Goal: Task Accomplishment & Management: Manage account settings

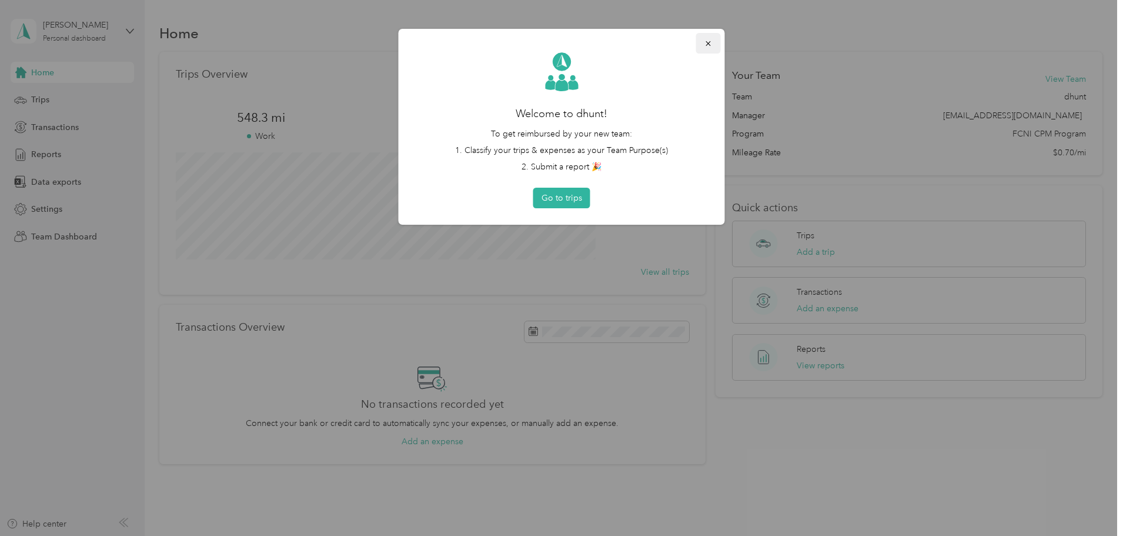
click at [709, 44] on icon "button" at bounding box center [708, 43] width 5 height 5
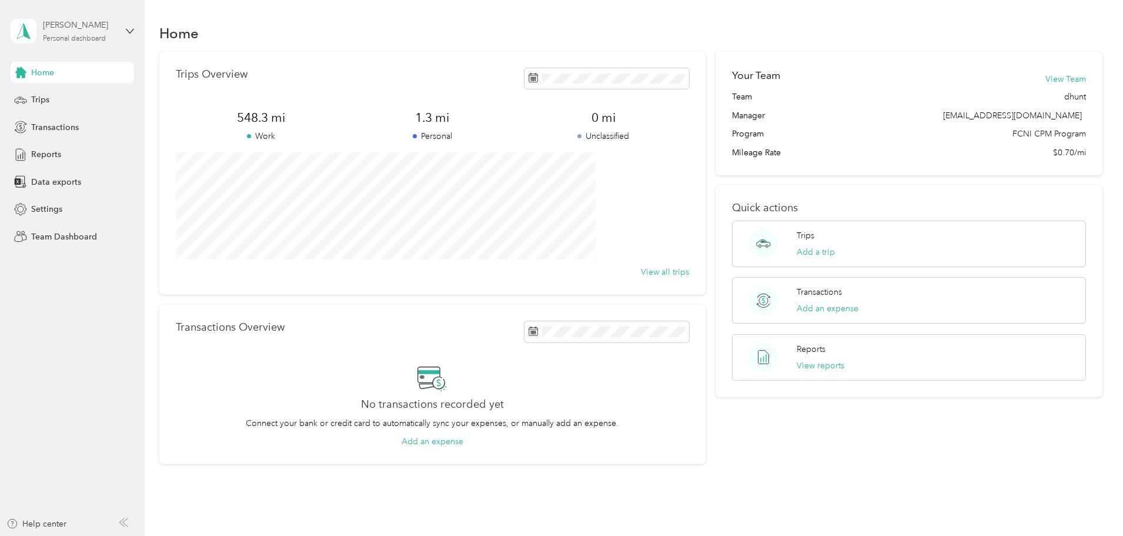
click at [63, 31] on div "[PERSON_NAME]" at bounding box center [80, 25] width 74 height 12
click at [64, 94] on div "Team dashboard" at bounding box center [52, 95] width 63 height 12
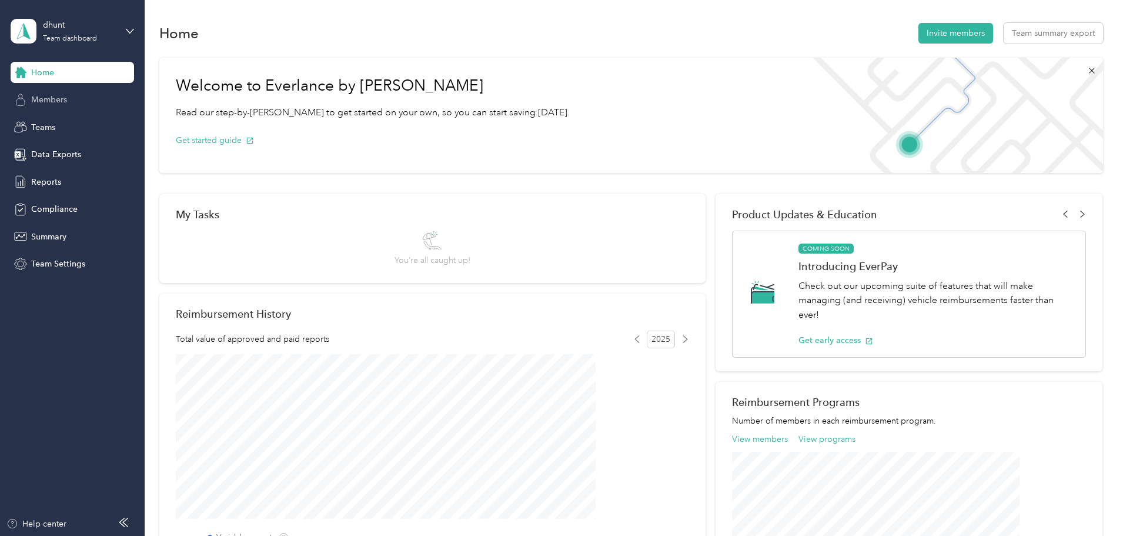
click at [59, 102] on span "Members" at bounding box center [49, 100] width 36 height 12
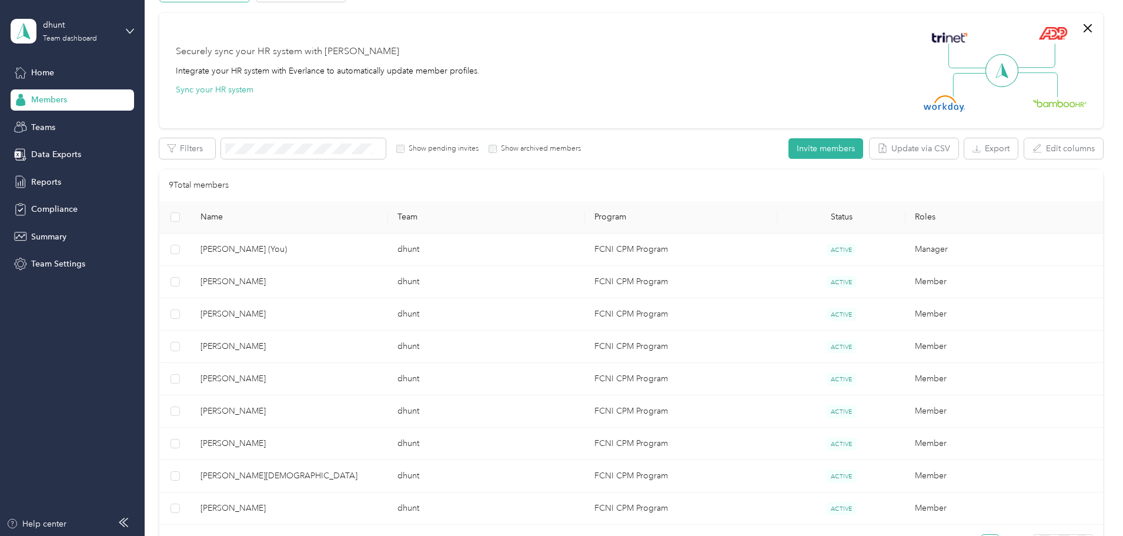
scroll to position [83, 0]
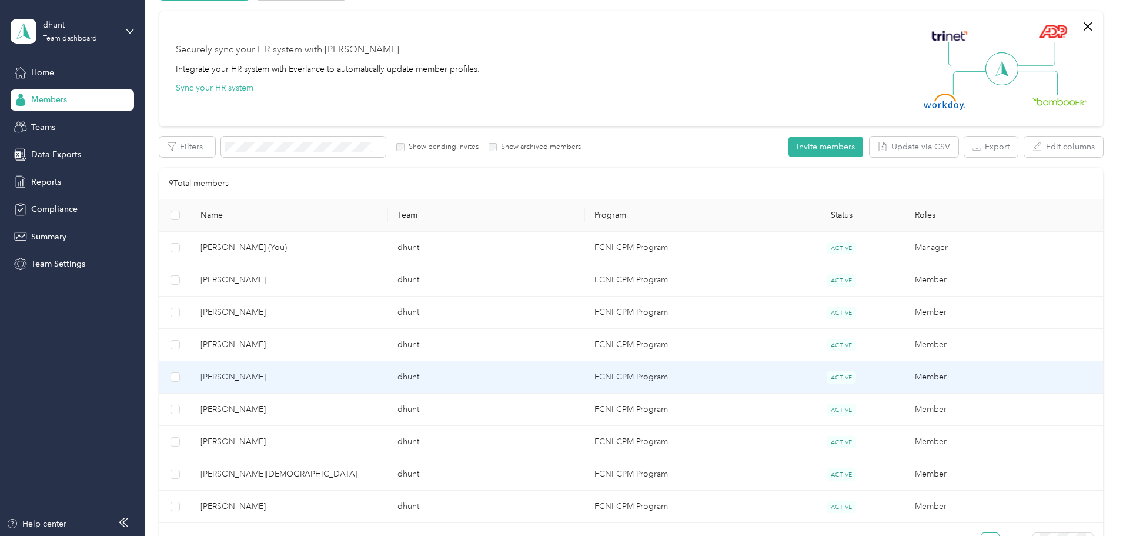
click at [301, 380] on span "[PERSON_NAME]" at bounding box center [290, 377] width 178 height 13
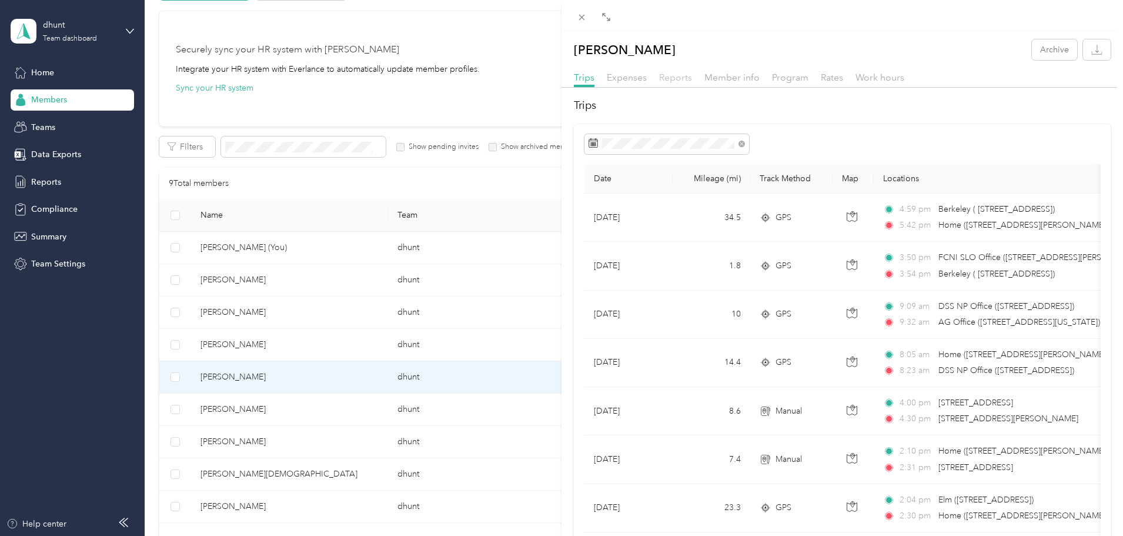
click at [673, 77] on span "Reports" at bounding box center [675, 77] width 33 height 11
